Goal: Task Accomplishment & Management: Manage account settings

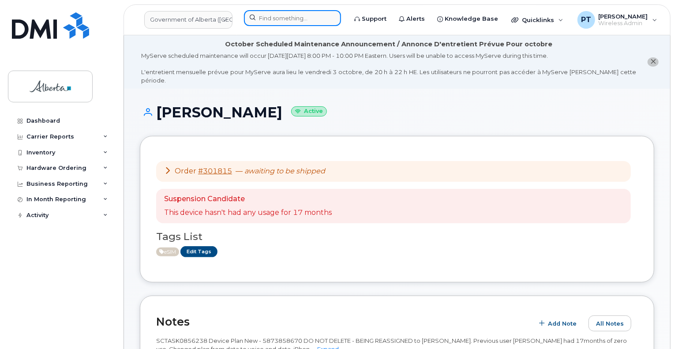
click at [266, 17] on input at bounding box center [292, 18] width 97 height 16
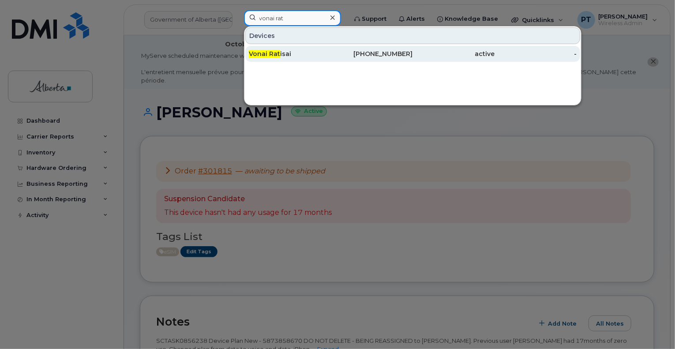
type input "vonai rat"
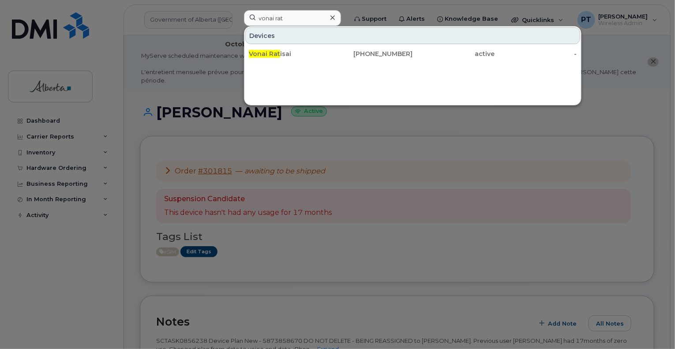
drag, startPoint x: 268, startPoint y: 54, endPoint x: 30, endPoint y: 217, distance: 289.2
click at [268, 54] on span "Vonai Rat" at bounding box center [264, 54] width 31 height 8
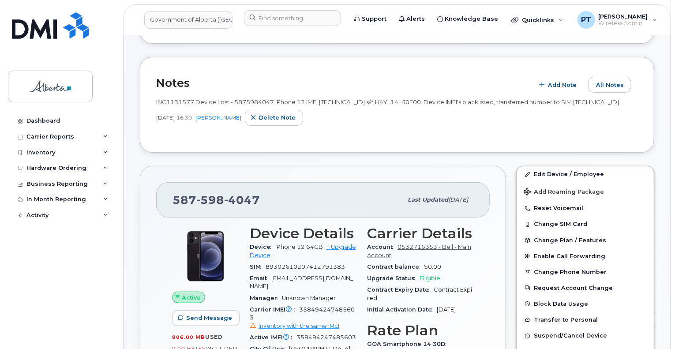
scroll to position [176, 0]
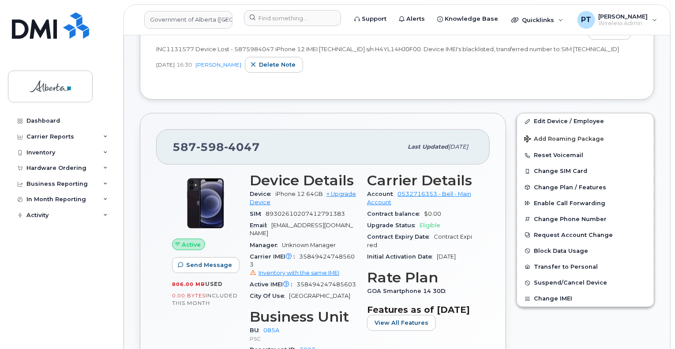
drag, startPoint x: 677, startPoint y: 287, endPoint x: 476, endPoint y: 295, distance: 201.8
click at [476, 295] on div "Carrier Details Account 0532716353 - Bell - Main Account Contract balance $0.00…" at bounding box center [420, 279] width 117 height 224
click at [547, 127] on link "Edit Device / Employee" at bounding box center [585, 121] width 137 height 16
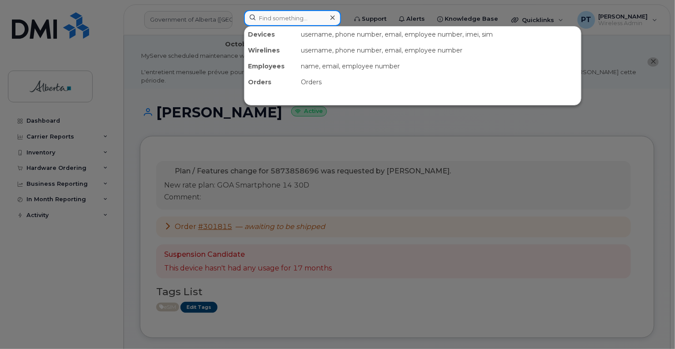
click at [305, 20] on input at bounding box center [292, 18] width 97 height 16
paste input "5874365428"
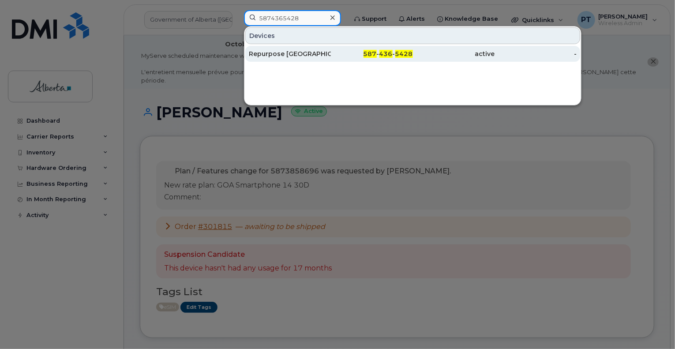
type input "5874365428"
drag, startPoint x: 270, startPoint y: 51, endPoint x: 279, endPoint y: 125, distance: 75.1
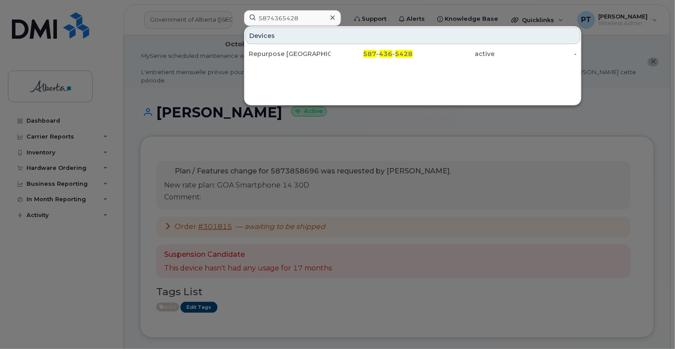
click at [270, 51] on div "Repurpose Calgary" at bounding box center [290, 53] width 82 height 9
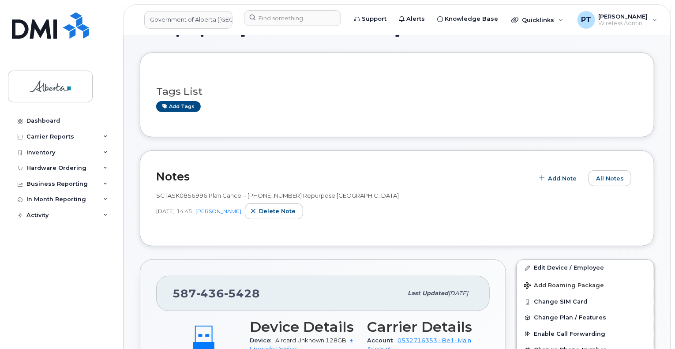
scroll to position [44, 0]
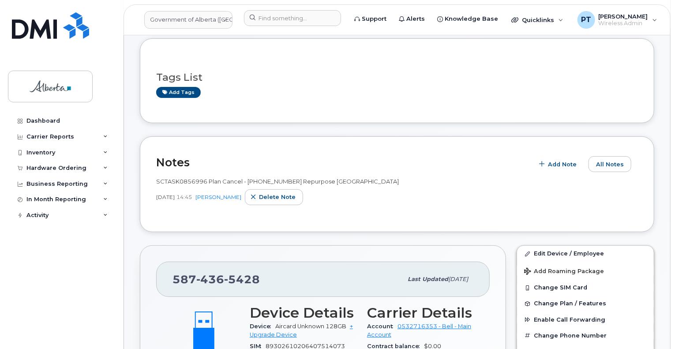
click at [188, 184] on span "SCTASK0856996 Plan Cancel - (1) 5874365428 Repurpose Calgary" at bounding box center [277, 181] width 243 height 7
copy span "SCTASK0856996"
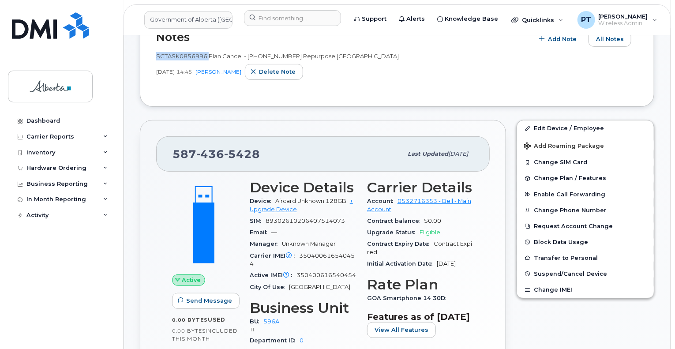
scroll to position [176, 0]
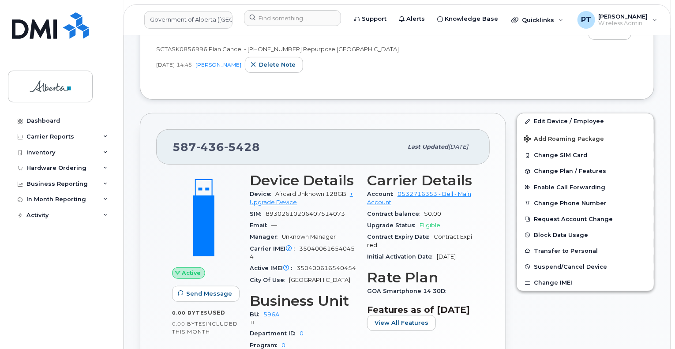
click at [323, 247] on span "350400616540454" at bounding box center [302, 252] width 105 height 15
copy span "350400616540454"
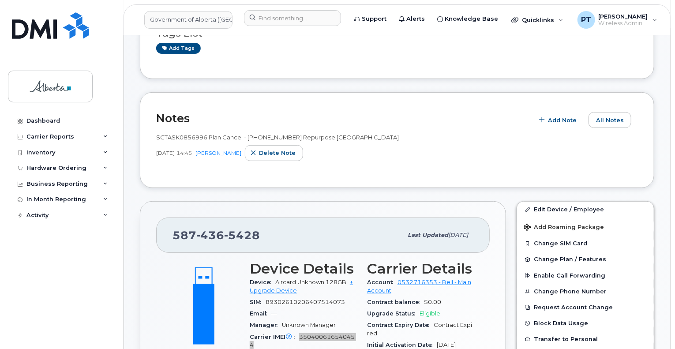
scroll to position [0, 0]
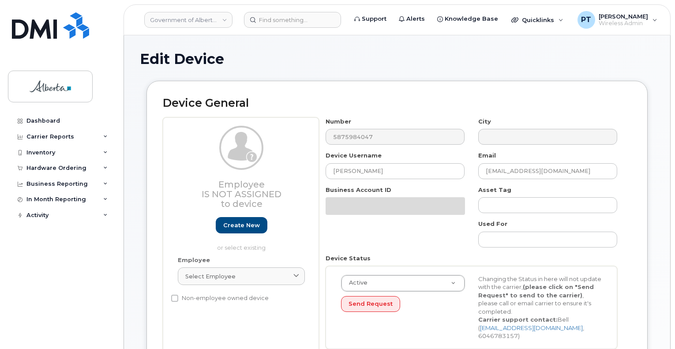
select select "4749745"
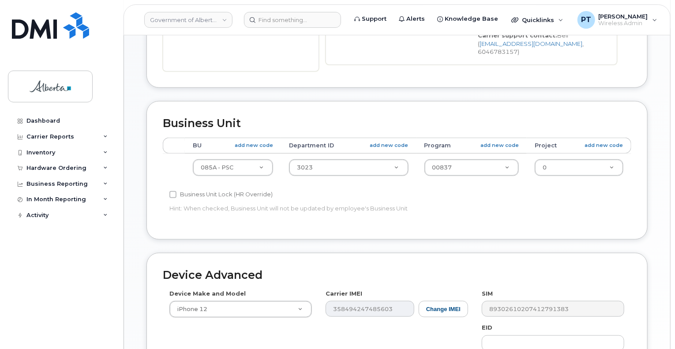
scroll to position [221, 0]
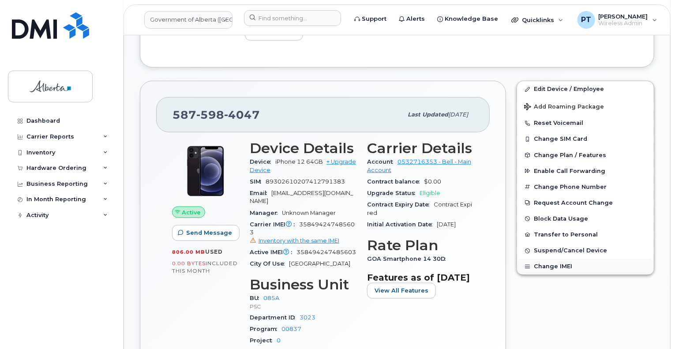
scroll to position [221, 0]
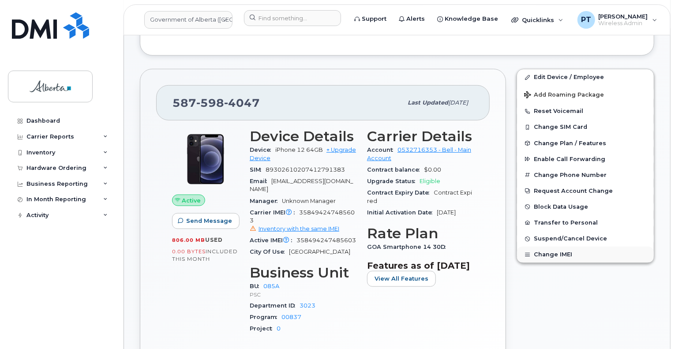
click at [563, 263] on button "Change IMEI" at bounding box center [585, 255] width 137 height 16
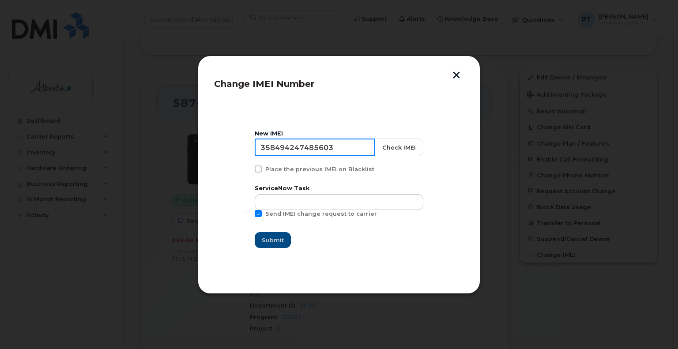
drag, startPoint x: 342, startPoint y: 149, endPoint x: 258, endPoint y: 146, distance: 84.3
click at [258, 146] on section "New IMEI 358494247485603 Check IMEI Place the previous IMEI on Blacklist Servic…" at bounding box center [339, 189] width 250 height 176
paste input "0400616744478"
type input "350400616744478"
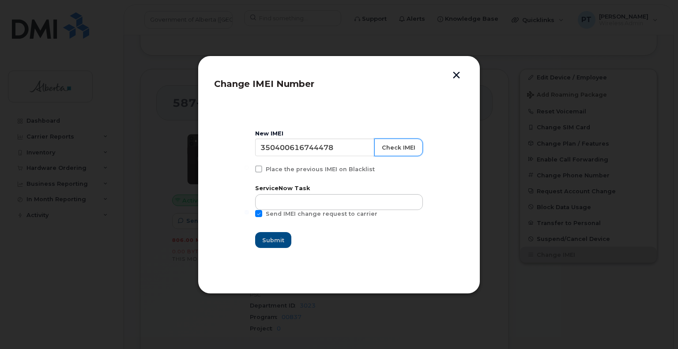
click at [391, 145] on button "Check IMEI" at bounding box center [398, 148] width 49 height 18
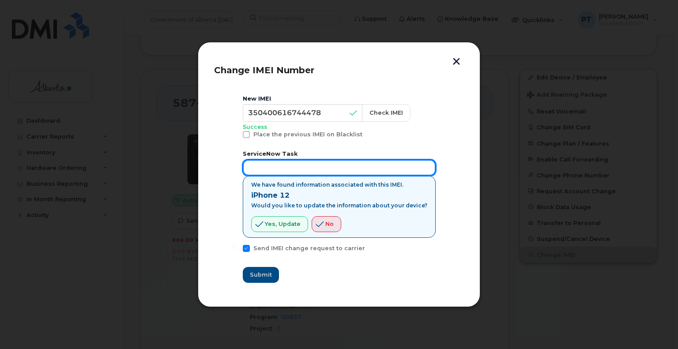
click at [293, 165] on input "text" at bounding box center [339, 168] width 193 height 16
paste input "SCTASK0856995"
type input "SCTASK0856995"
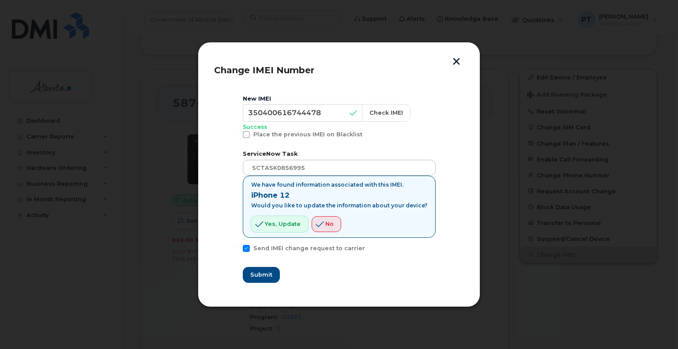
click at [291, 226] on span "Yes, update" at bounding box center [283, 224] width 36 height 8
click at [268, 272] on span "Submit" at bounding box center [261, 274] width 22 height 8
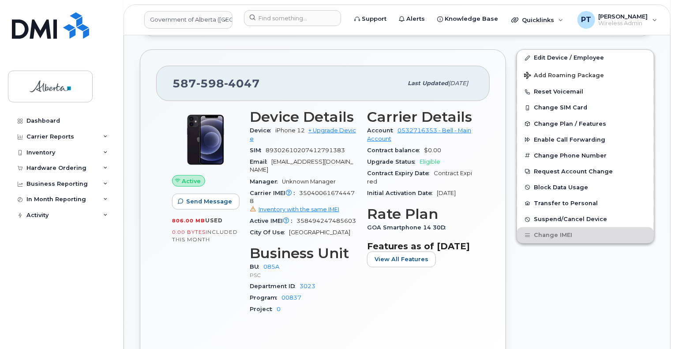
scroll to position [176, 0]
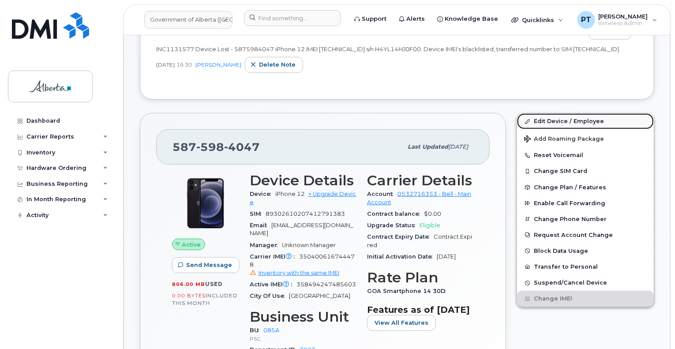
click at [556, 127] on link "Edit Device / Employee" at bounding box center [585, 121] width 137 height 16
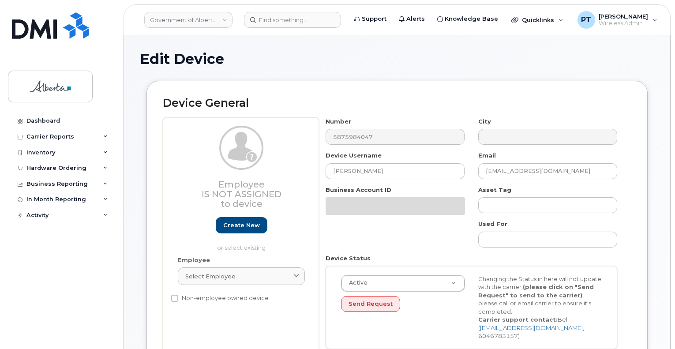
select select "4749745"
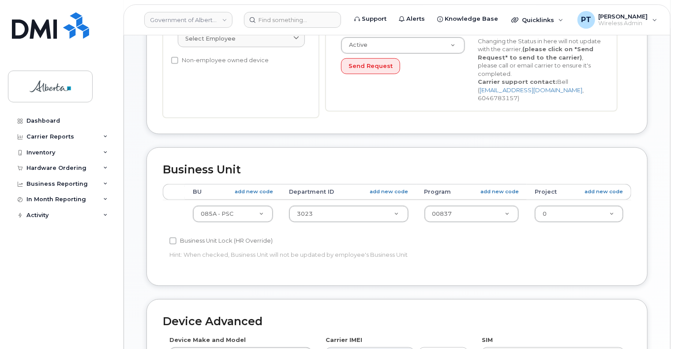
scroll to position [309, 0]
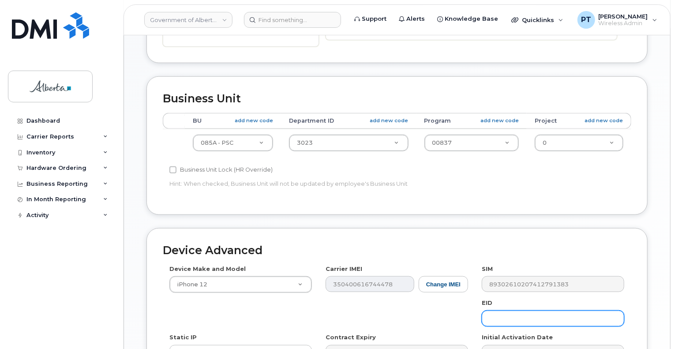
click at [514, 313] on input "text" at bounding box center [553, 319] width 143 height 16
paste input "89049032006008882600072248012364"
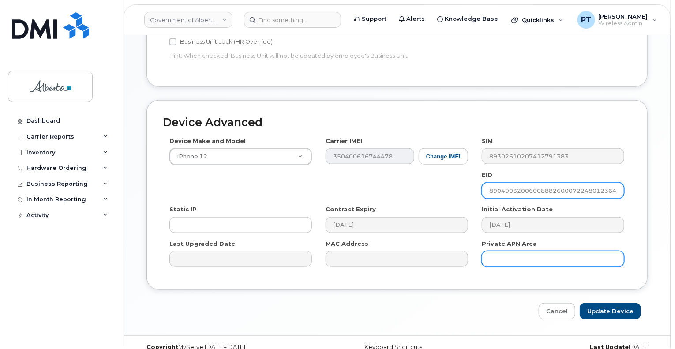
scroll to position [441, 0]
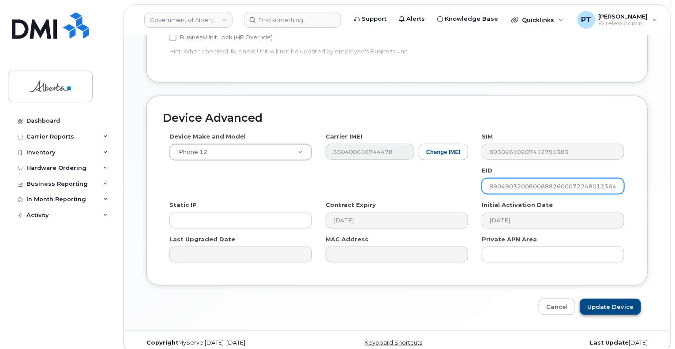
type input "89049032006008882600072248012364"
click at [611, 299] on input "Update Device" at bounding box center [610, 307] width 61 height 16
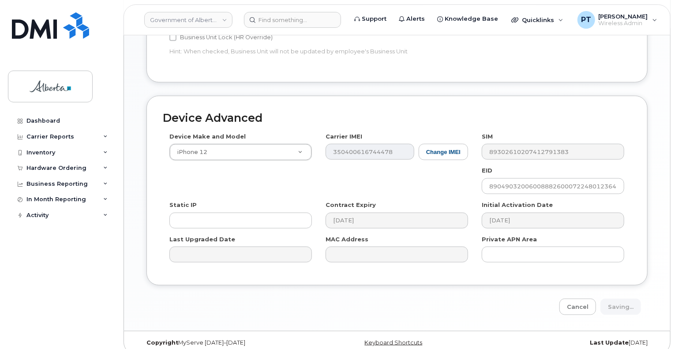
type input "Saving..."
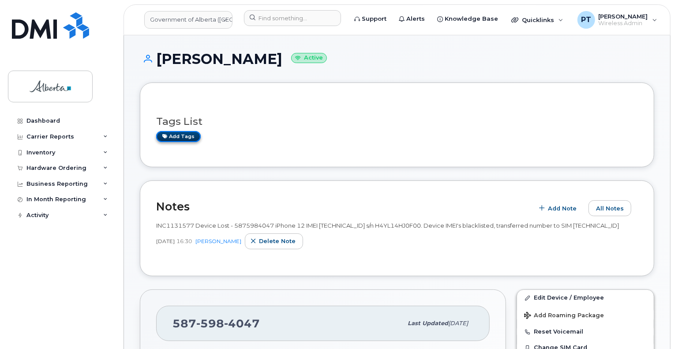
click at [182, 135] on link "Add tags" at bounding box center [178, 136] width 45 height 11
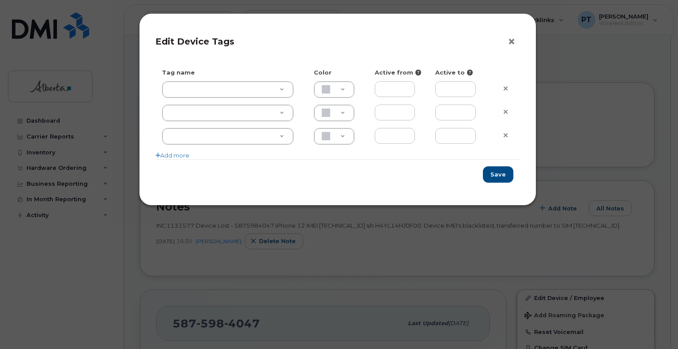
drag, startPoint x: 511, startPoint y: 40, endPoint x: 471, endPoint y: 98, distance: 71.0
click at [511, 40] on button "×" at bounding box center [513, 41] width 12 height 13
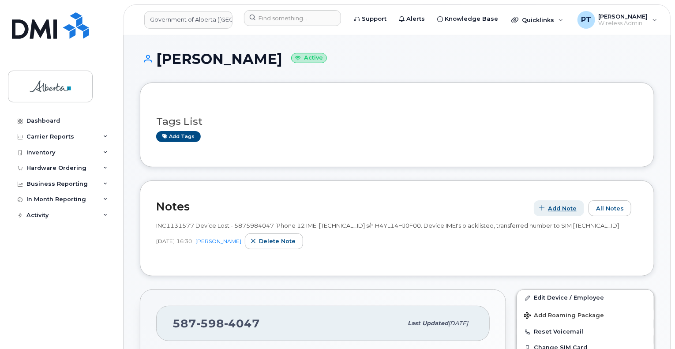
click at [562, 208] on span "Add Note" at bounding box center [562, 208] width 29 height 8
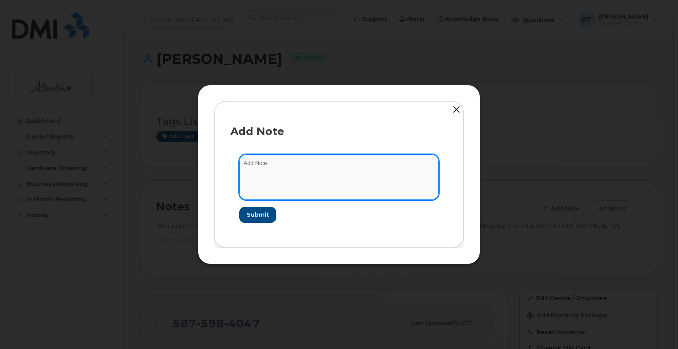
click at [276, 164] on textarea at bounding box center [338, 176] width 199 height 45
paste textarea "SCTASK0856995"
click at [311, 160] on textarea "SCTASK0856995 -" at bounding box center [338, 176] width 199 height 45
paste textarea "Device Assign Spare - (1) 5875984047 iPhone 12 IMEI 358494247485603 s/n H4YL14H…"
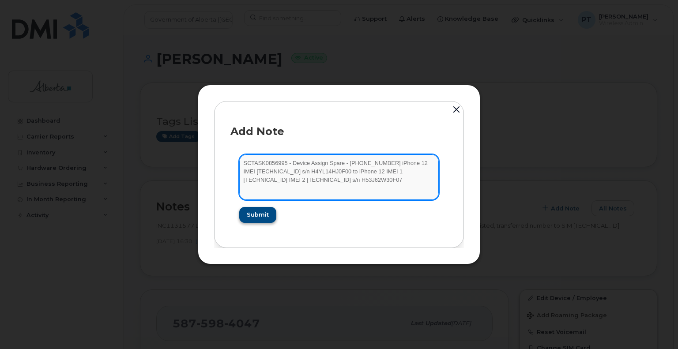
type textarea "SCTASK0856995 - Device Assign Spare - (1) 5875984047 iPhone 12 IMEI 35849424748…"
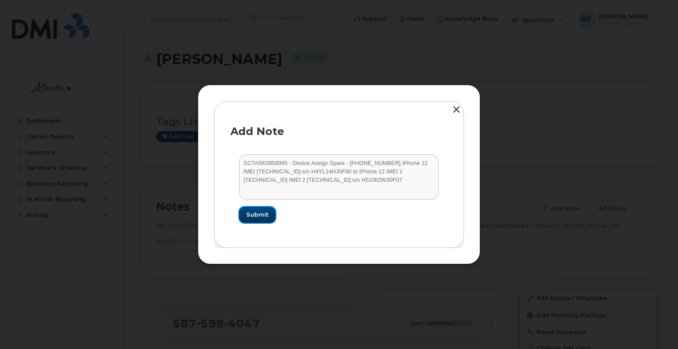
click at [259, 217] on span "Submit" at bounding box center [257, 214] width 22 height 8
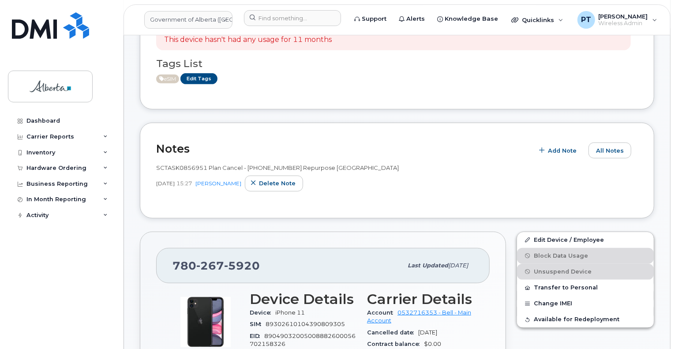
scroll to position [176, 0]
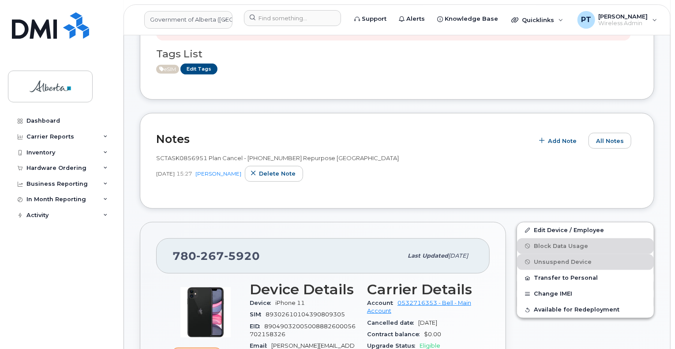
click at [172, 159] on span "SCTASK0856951 Plan Cancel - [PHONE_NUMBER] Repurpose [GEOGRAPHIC_DATA]" at bounding box center [277, 157] width 243 height 7
copy span "SCTASK0856951"
click at [278, 159] on span "SCTASK0856951 Plan Cancel - [PHONE_NUMBER] Repurpose [GEOGRAPHIC_DATA]" at bounding box center [277, 157] width 243 height 7
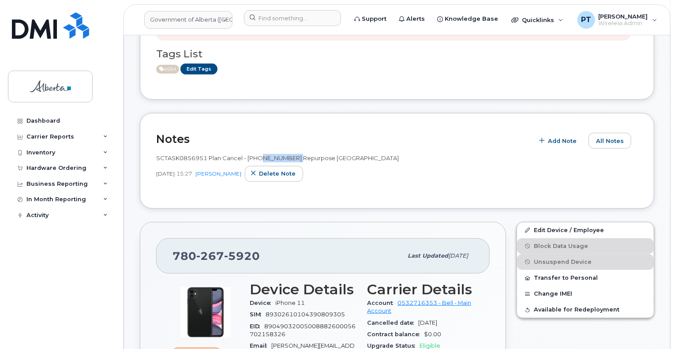
copy span "7802675920"
click at [600, 22] on span "Wireless Admin" at bounding box center [623, 23] width 49 height 7
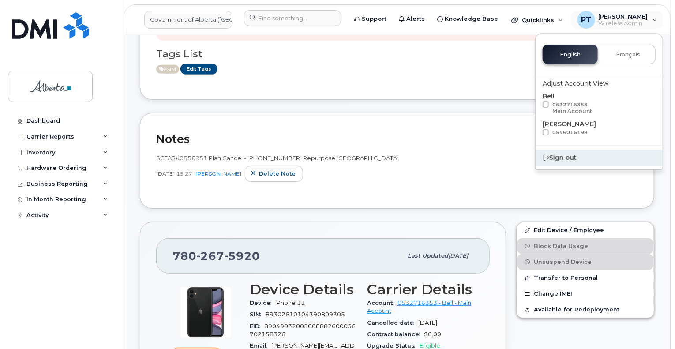
click at [564, 161] on div "Sign out" at bounding box center [599, 158] width 127 height 16
click at [563, 158] on div "Sign out" at bounding box center [599, 158] width 127 height 16
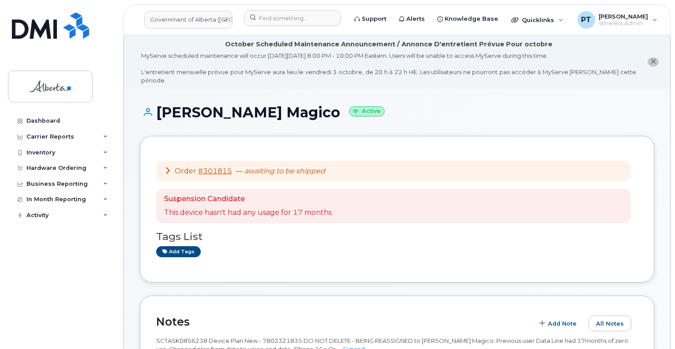
scroll to position [792, 0]
